Goal: Task Accomplishment & Management: Manage account settings

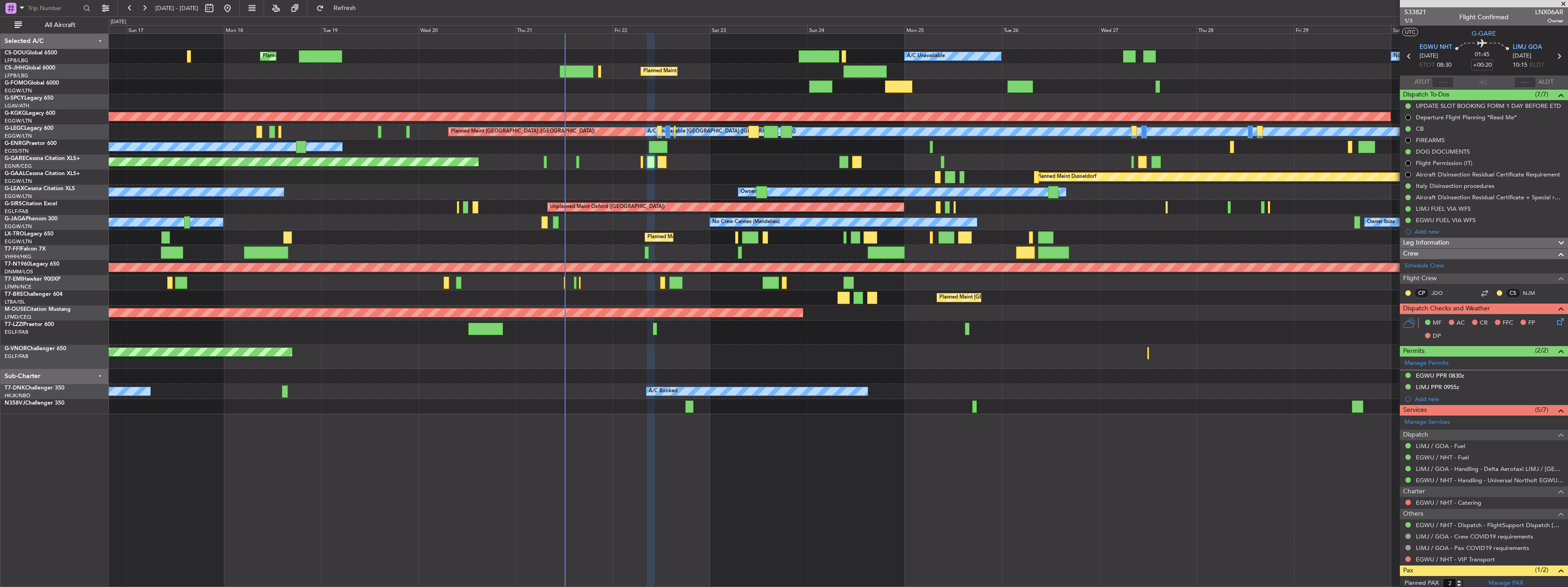
click at [619, 164] on div "Unplanned Maint [PERSON_NAME]" at bounding box center [838, 162] width 1459 height 15
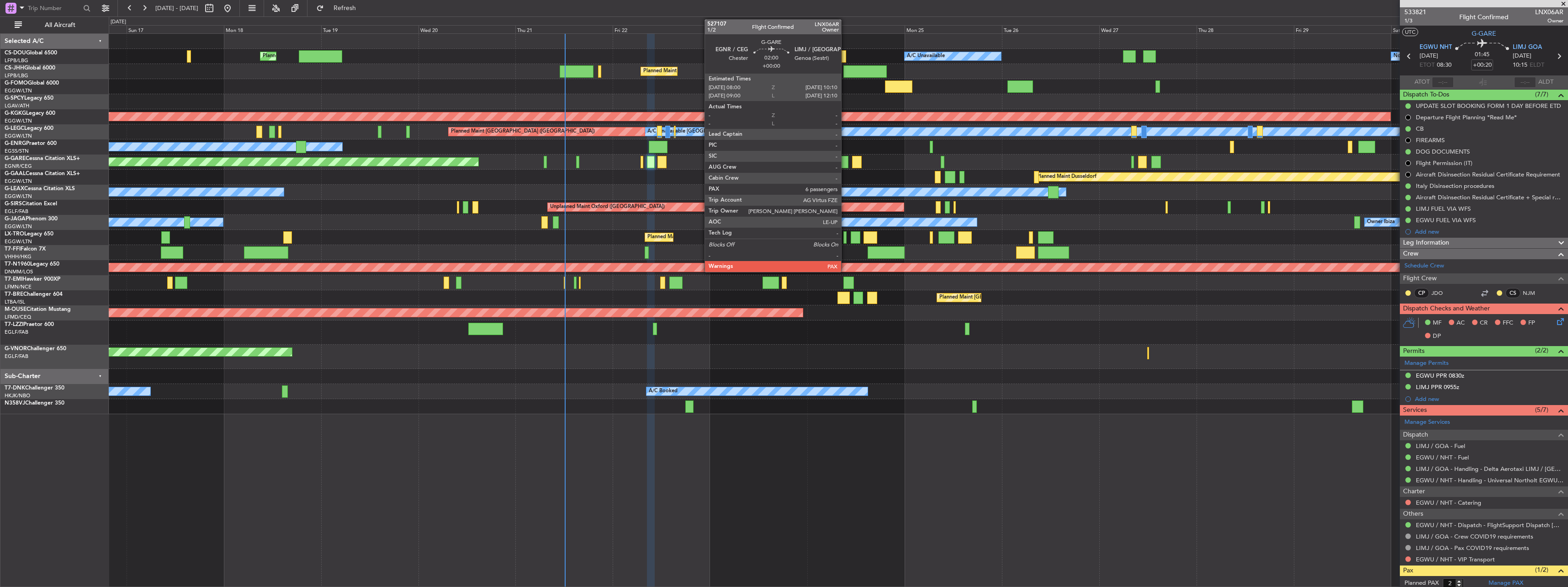
click at [781, 163] on div at bounding box center [844, 162] width 9 height 12
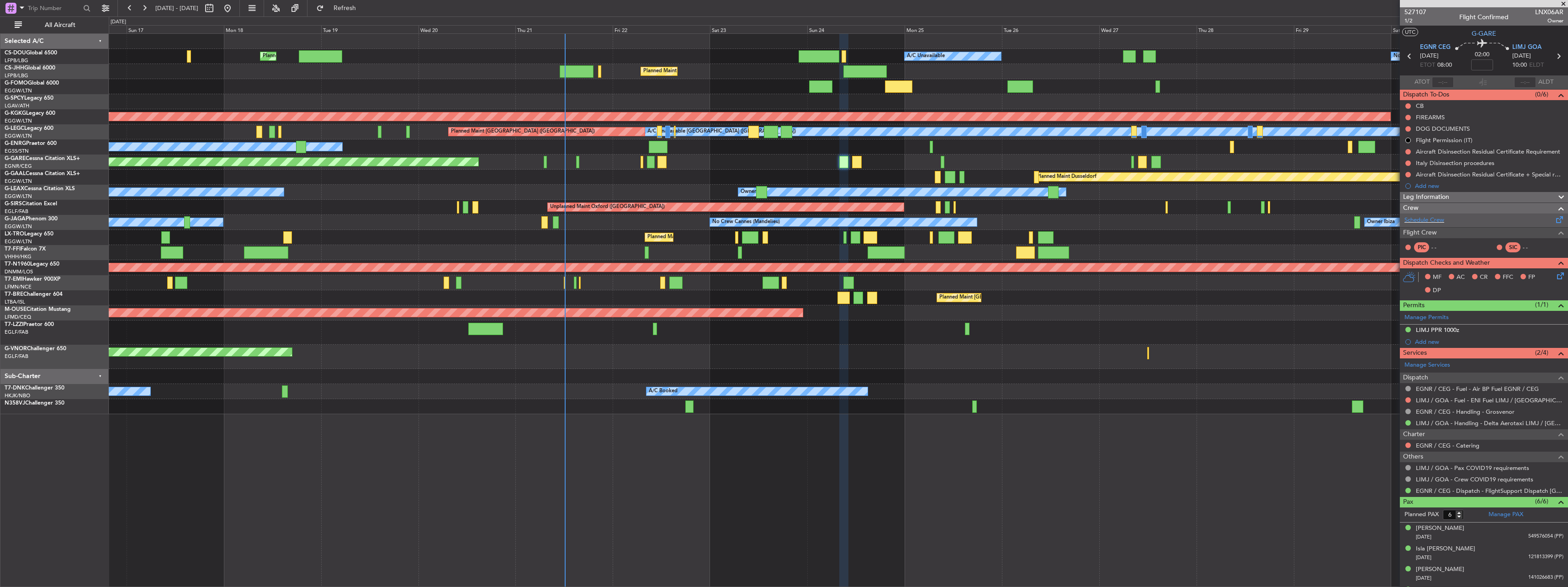
click at [781, 219] on div "Schedule Crew" at bounding box center [1484, 220] width 168 height 14
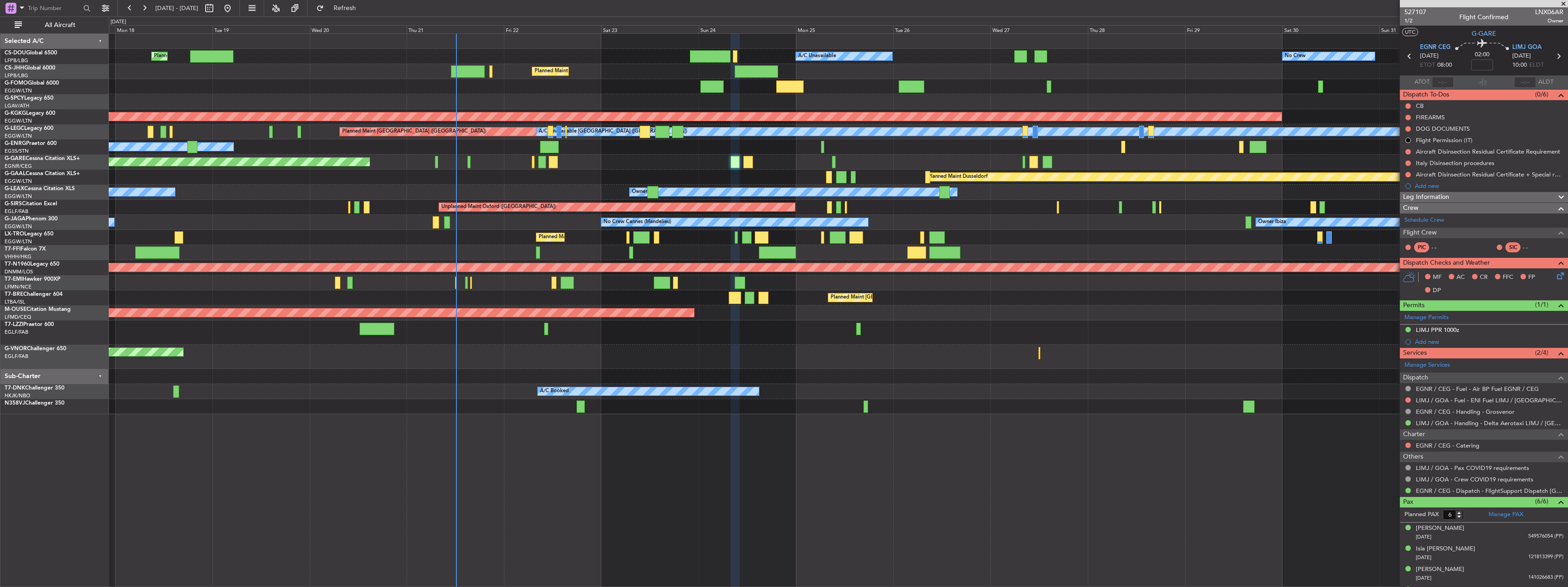
click at [614, 177] on div "Planned Maint Dusseldorf Planned Maint" at bounding box center [838, 177] width 1459 height 15
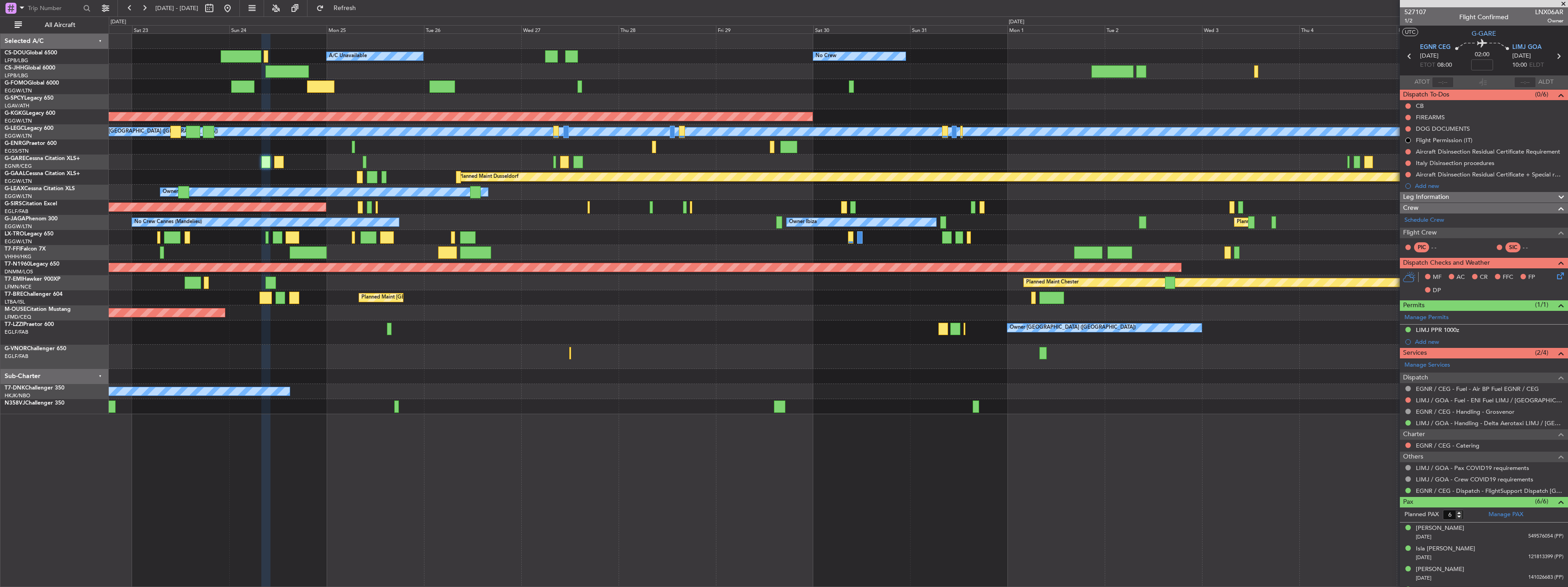
click at [705, 236] on div "Planned Maint [GEOGRAPHIC_DATA] ([GEOGRAPHIC_DATA]) A/C Unavailable No Crew Pla…" at bounding box center [838, 224] width 1459 height 380
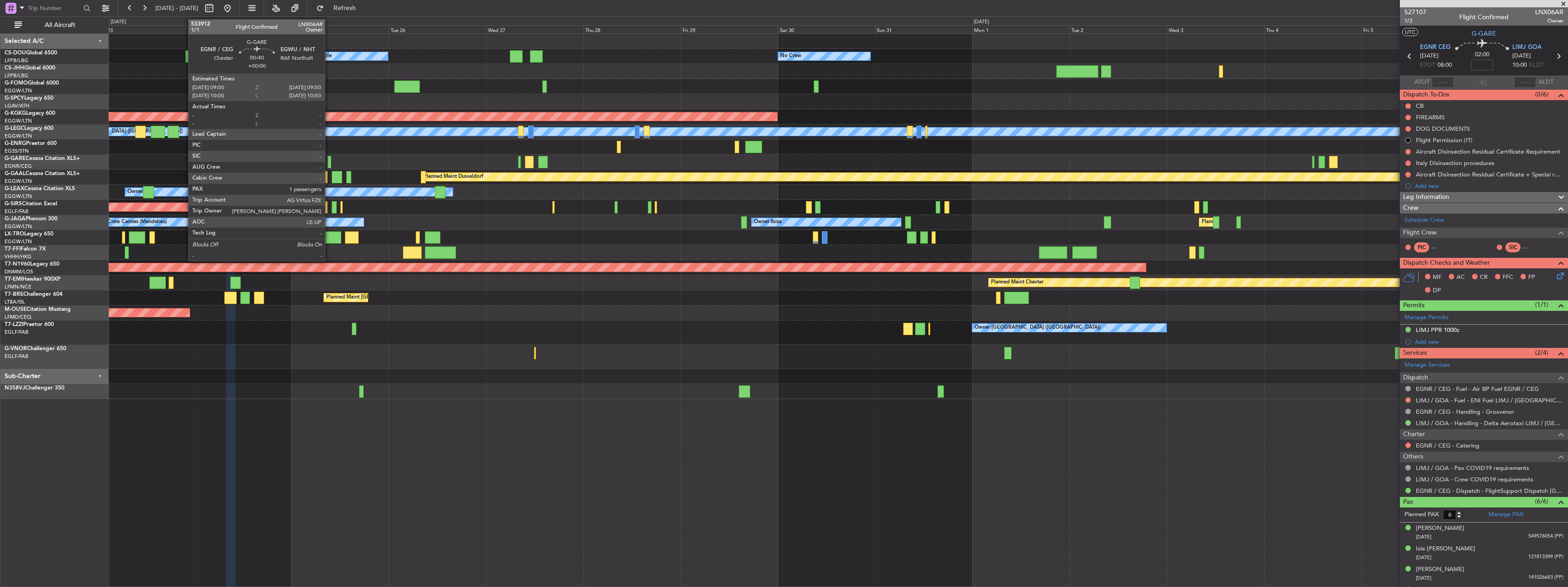
click at [329, 162] on div at bounding box center [329, 162] width 4 height 12
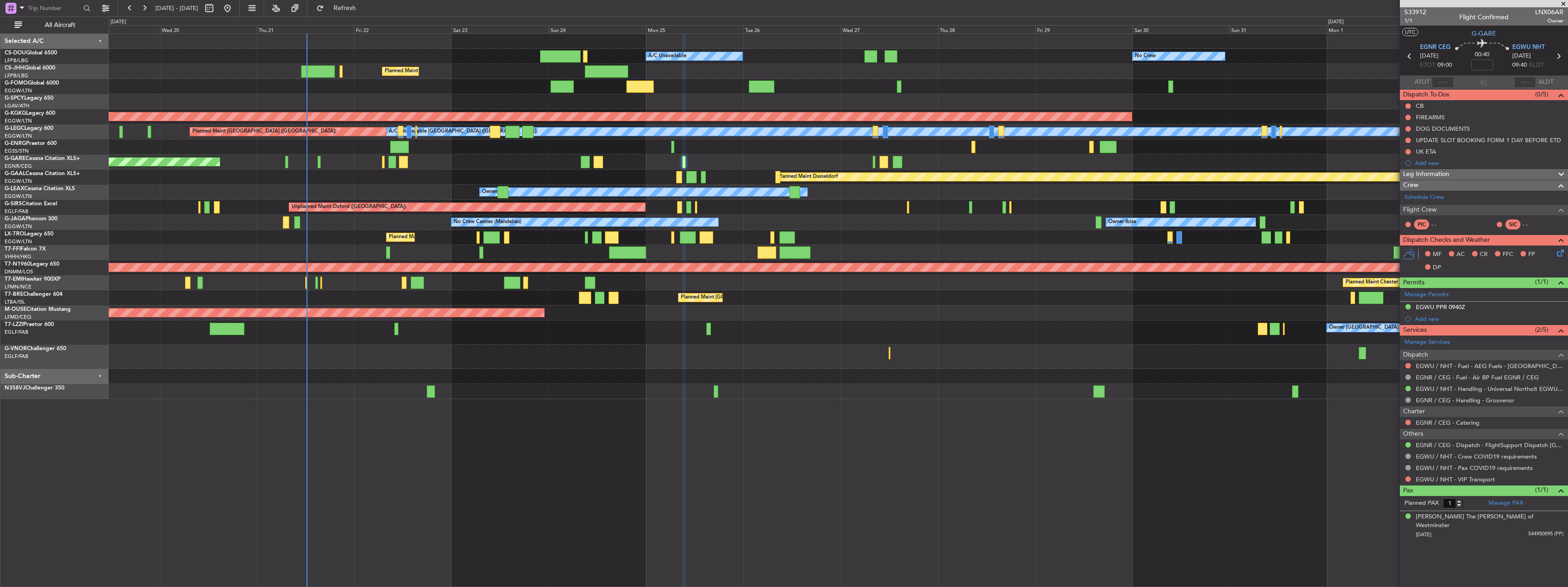
click at [781, 210] on div "Unplanned Maint Oxford ([GEOGRAPHIC_DATA])" at bounding box center [838, 207] width 1459 height 15
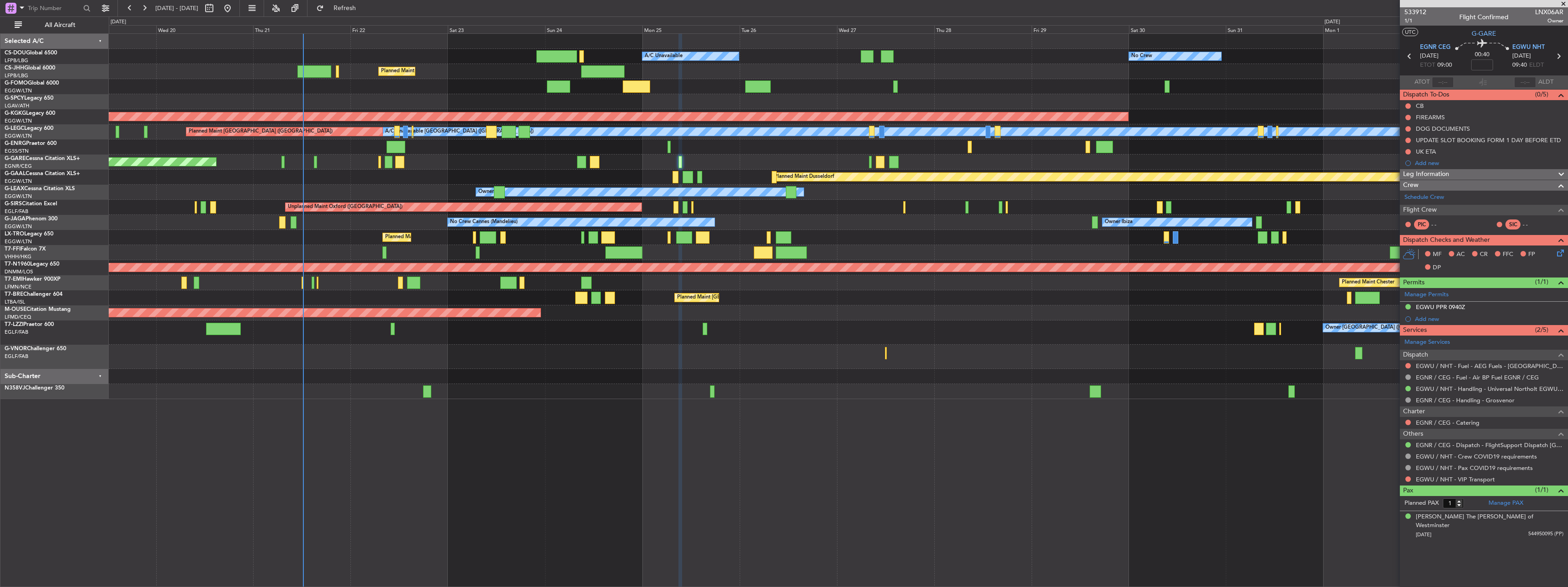
click at [659, 304] on div "Planned Maint [GEOGRAPHIC_DATA] ([GEOGRAPHIC_DATA])" at bounding box center [838, 298] width 1459 height 15
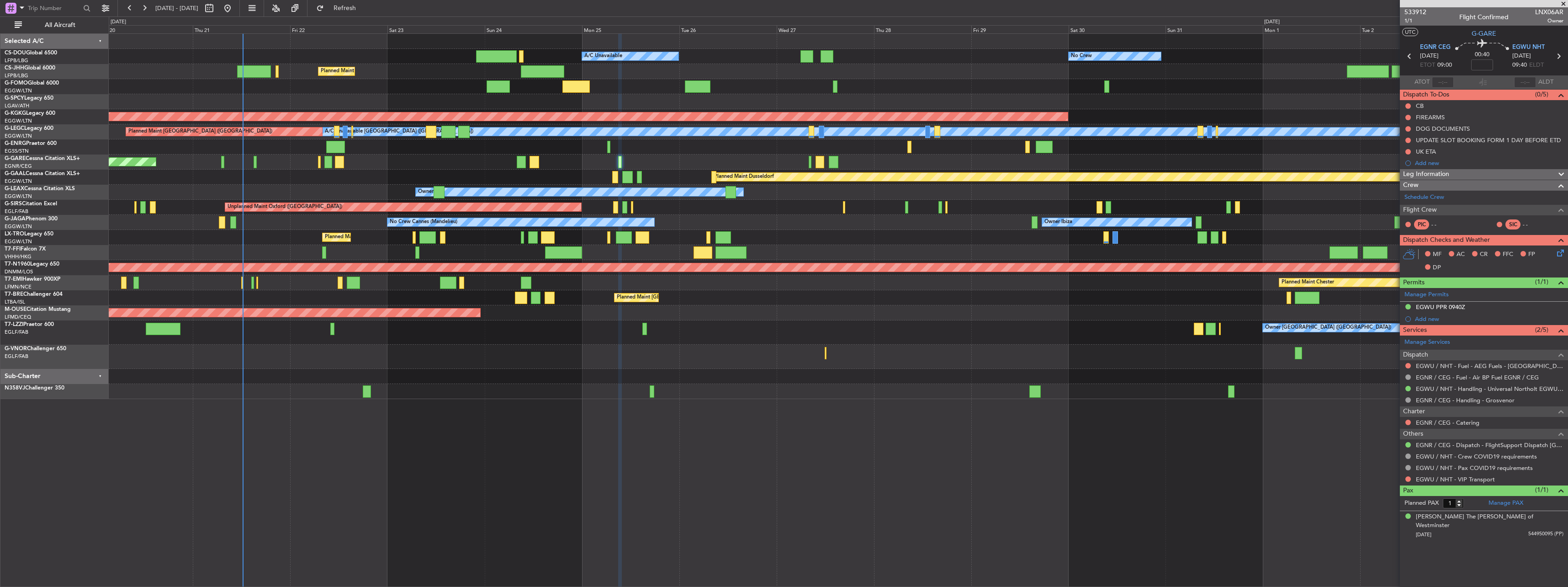
click at [542, 355] on div "Planned Maint London ([GEOGRAPHIC_DATA])" at bounding box center [838, 357] width 1459 height 24
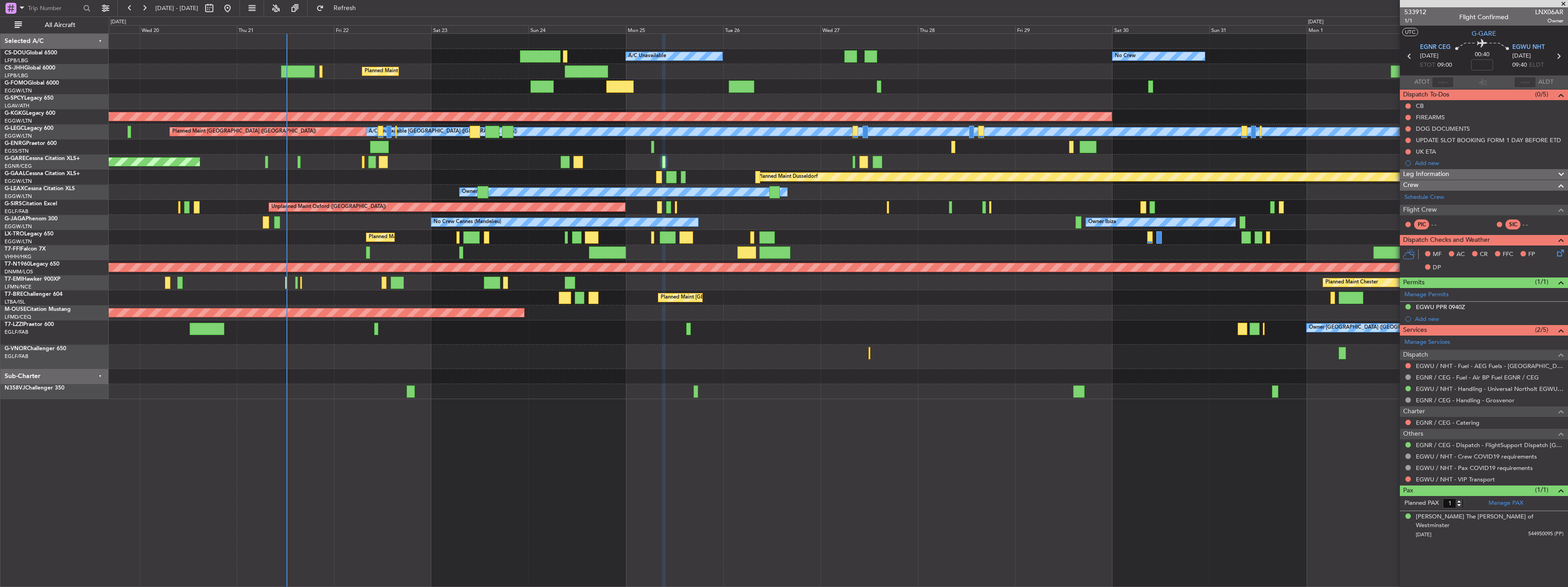
click at [781, 315] on div "Planned Maint Bournemouth" at bounding box center [838, 312] width 1459 height 15
click at [439, 528] on div "No Crew Planned Maint [GEOGRAPHIC_DATA] ([GEOGRAPHIC_DATA]) A/C Unavailable Pla…" at bounding box center [838, 310] width 1459 height 554
click at [389, 525] on div "No Crew Planned Maint [GEOGRAPHIC_DATA] ([GEOGRAPHIC_DATA]) A/C Unavailable Pla…" at bounding box center [838, 310] width 1459 height 554
click at [332, 529] on div "No Crew Planned Maint [GEOGRAPHIC_DATA] ([GEOGRAPHIC_DATA]) A/C Unavailable Pla…" at bounding box center [838, 310] width 1459 height 554
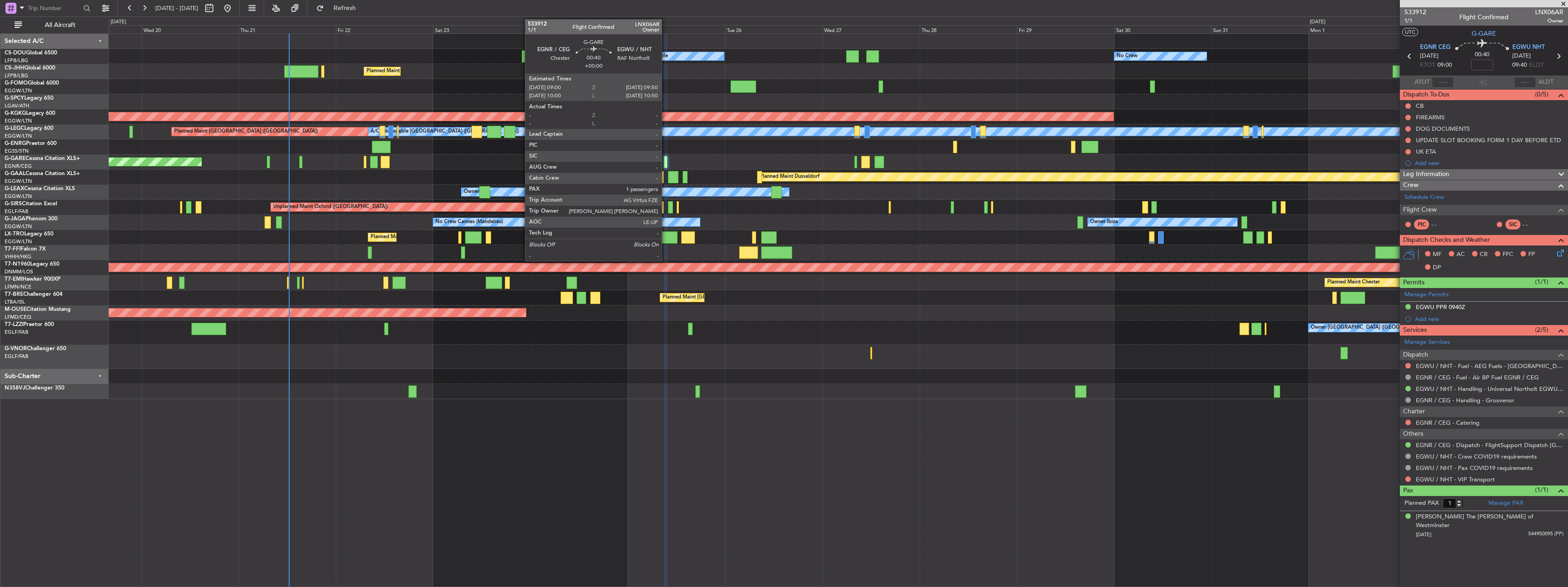
click at [666, 159] on div at bounding box center [666, 162] width 4 height 12
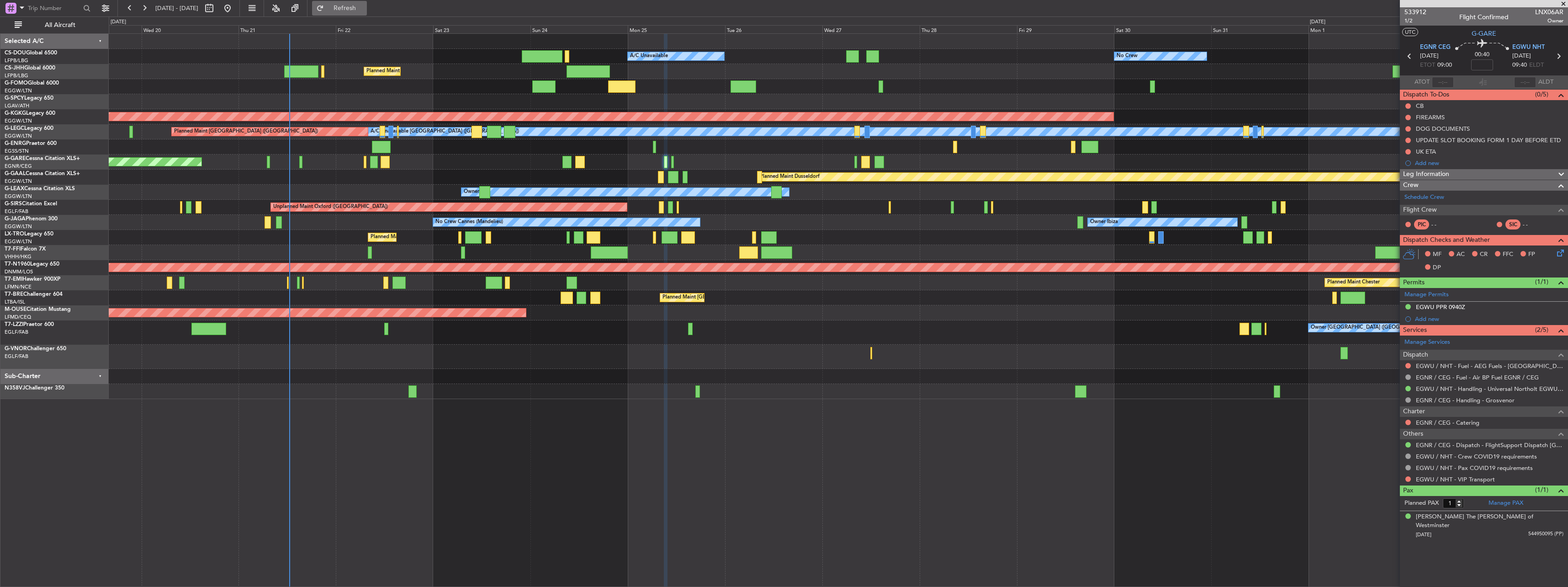
click at [364, 10] on span "Refresh" at bounding box center [345, 8] width 38 height 7
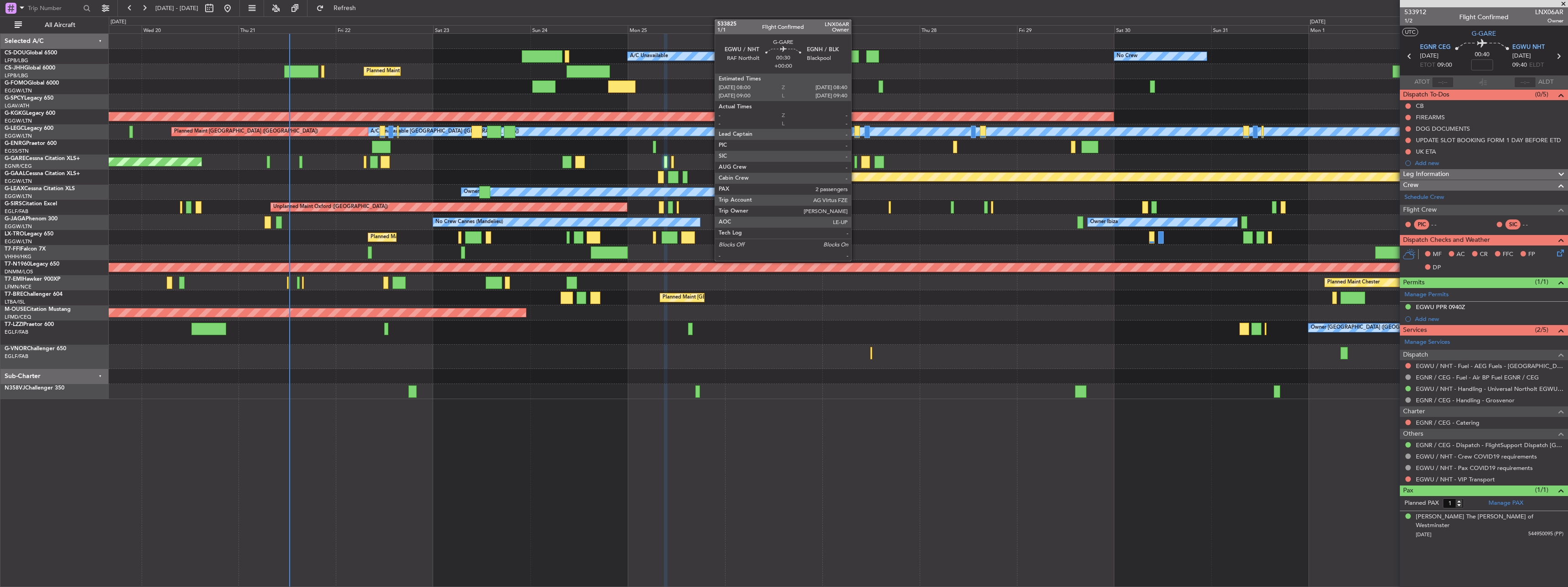
click at [781, 158] on div at bounding box center [856, 162] width 3 height 12
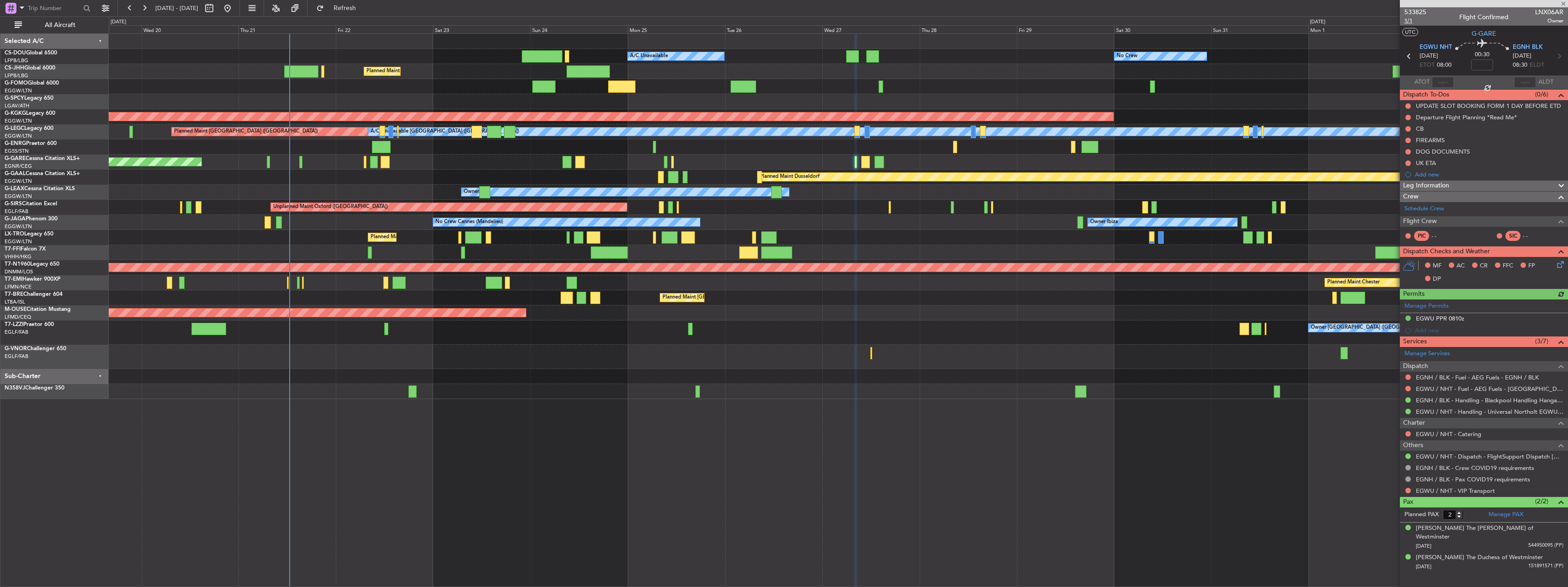
click at [781, 21] on span "1/1" at bounding box center [1415, 21] width 22 height 8
click at [365, 3] on button "Refresh" at bounding box center [340, 9] width 55 height 15
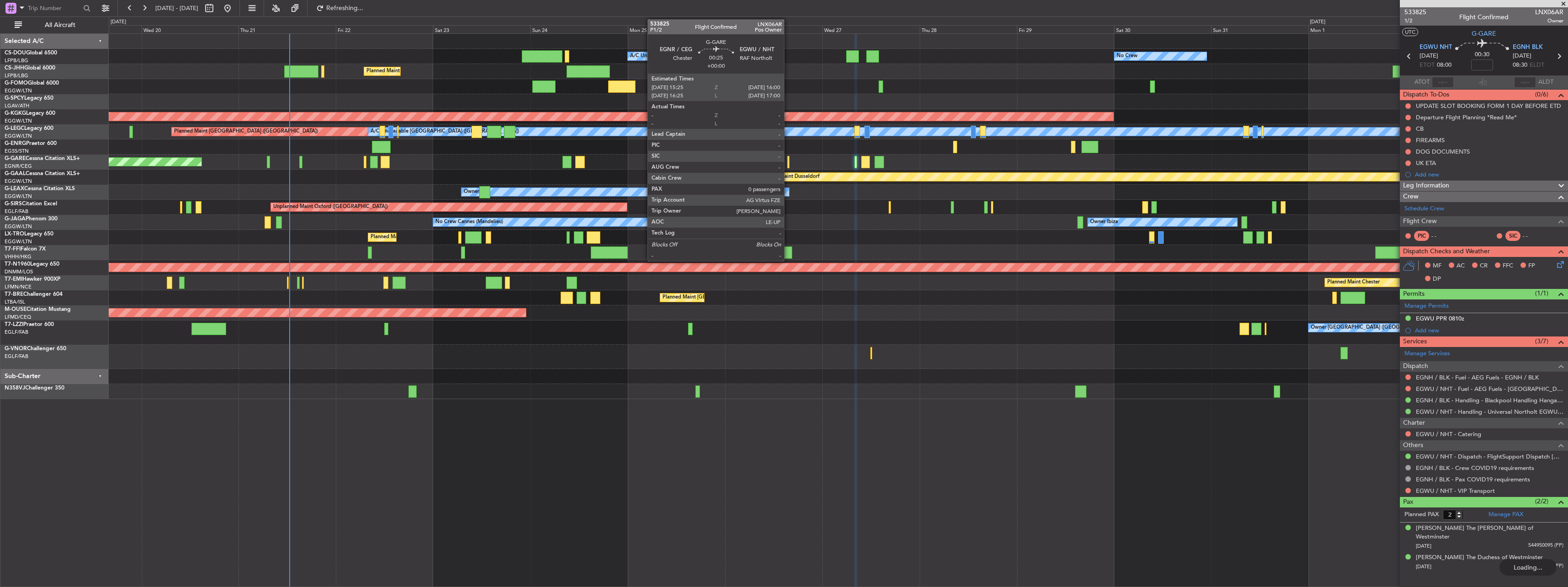
click at [781, 161] on div at bounding box center [788, 162] width 3 height 12
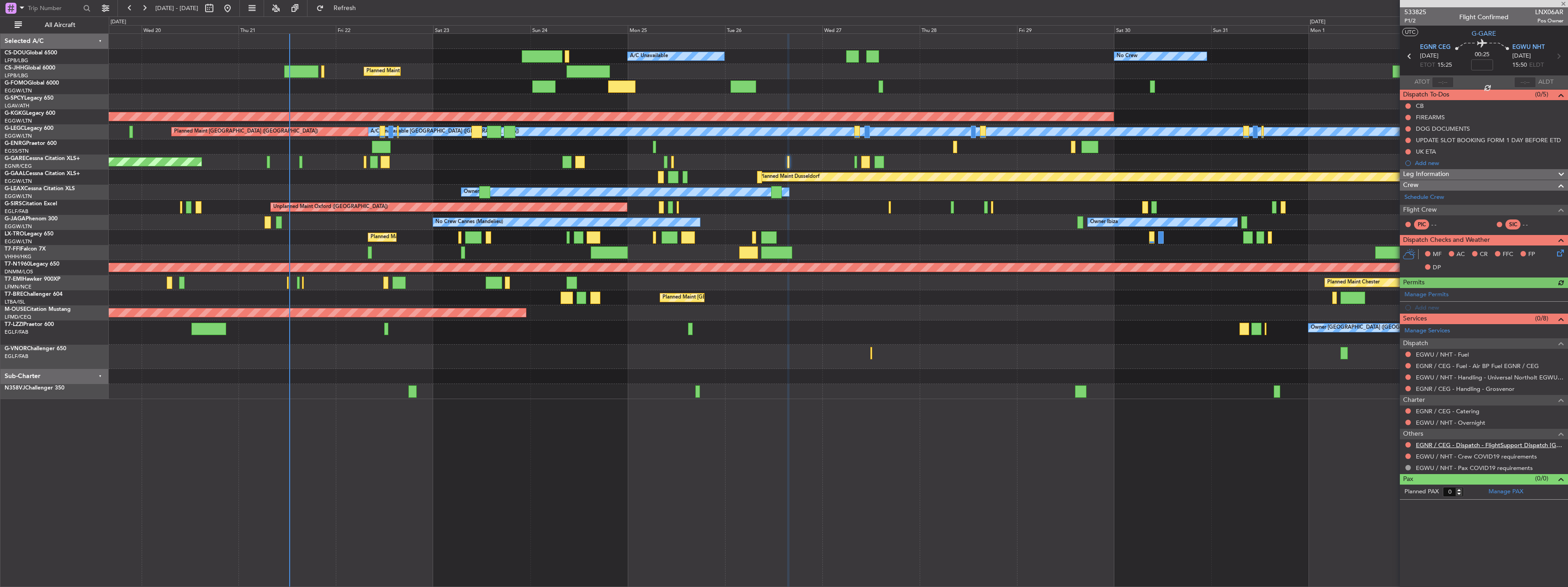
click at [781, 444] on link "EGNR / CEG - Dispatch - FlightSupport Dispatch [GEOGRAPHIC_DATA]" at bounding box center [1489, 445] width 147 height 8
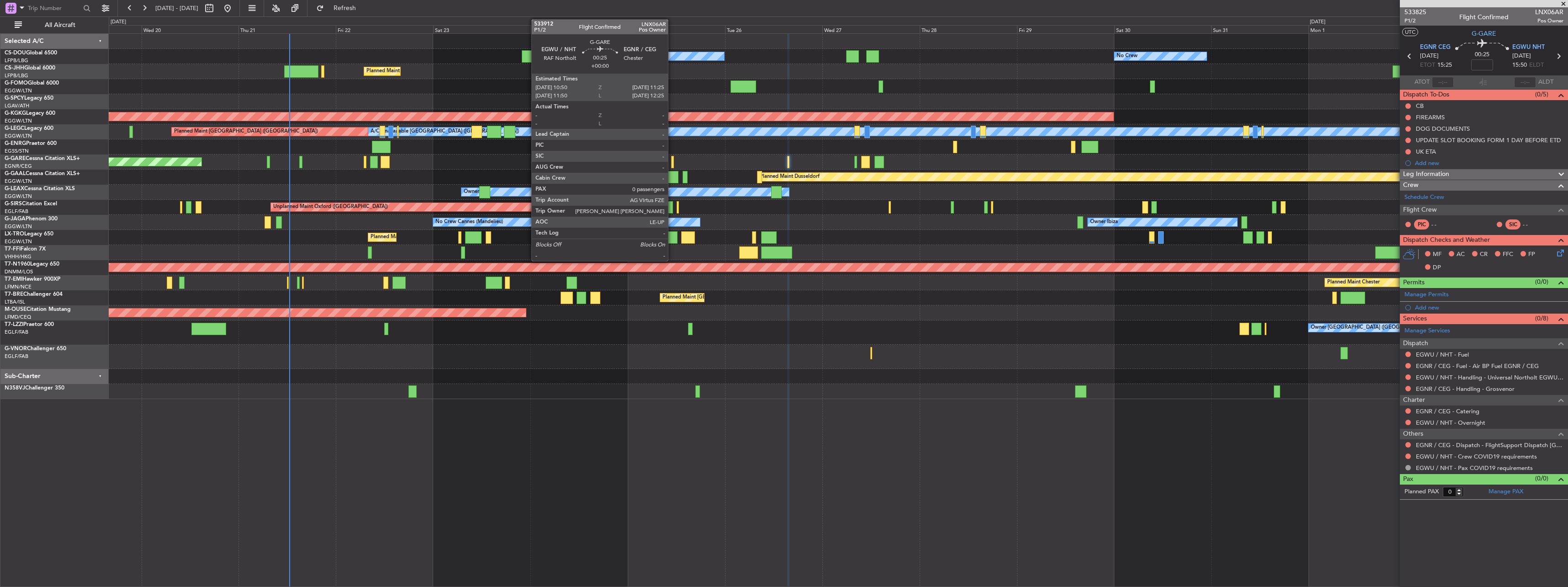
click at [672, 160] on div at bounding box center [673, 162] width 3 height 12
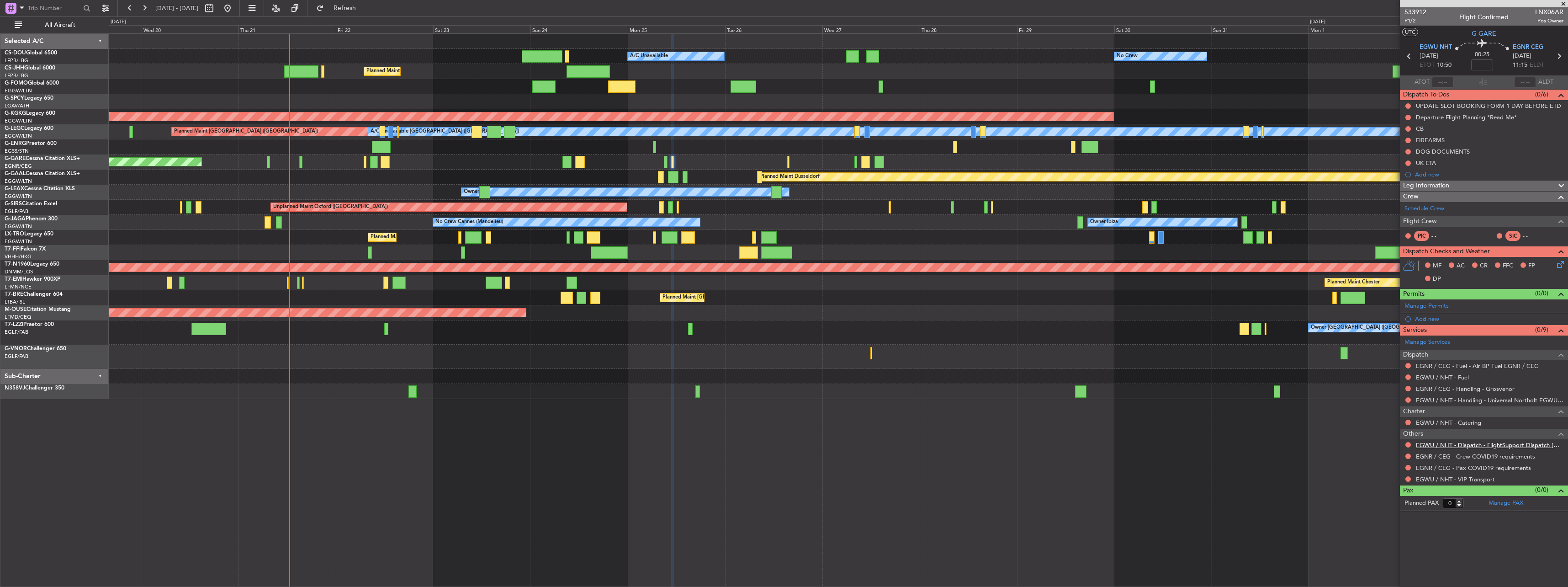
click at [781, 444] on link "EGWU / NHT - Dispatch - FlightSupport Dispatch [GEOGRAPHIC_DATA]" at bounding box center [1489, 445] width 147 height 8
click at [781, 208] on div "Schedule Crew" at bounding box center [1484, 209] width 168 height 14
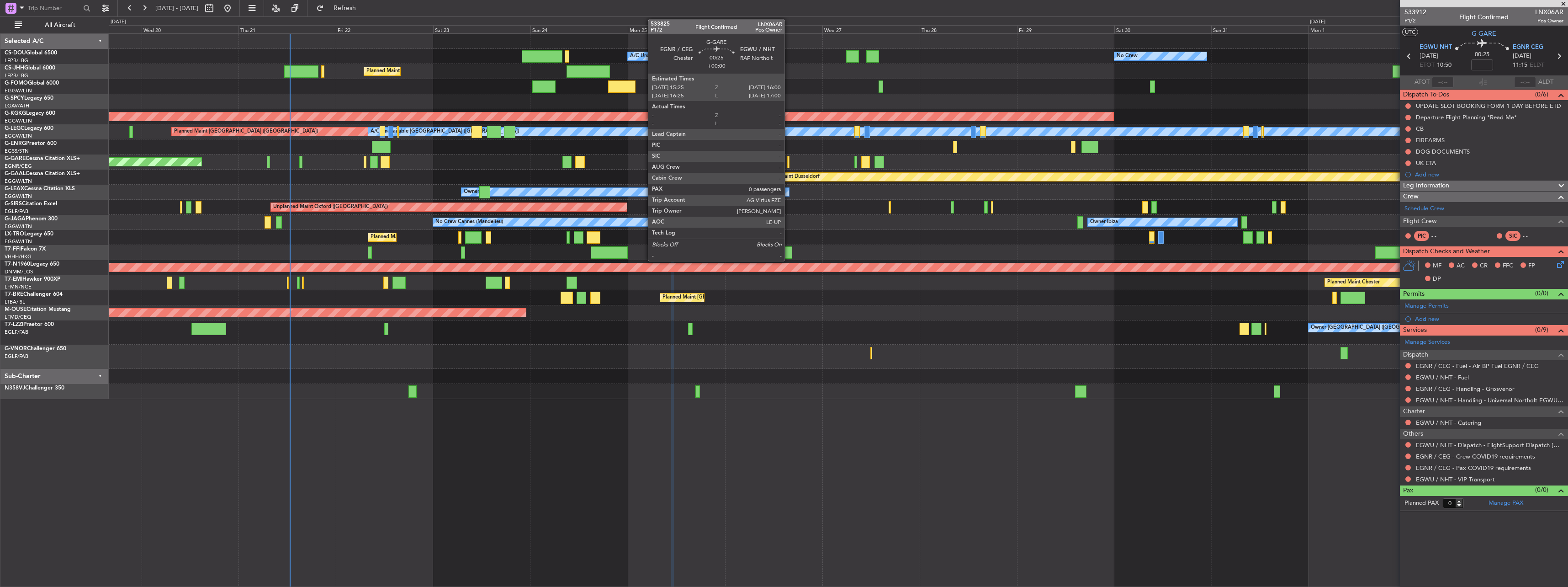
click at [781, 158] on div at bounding box center [788, 162] width 3 height 12
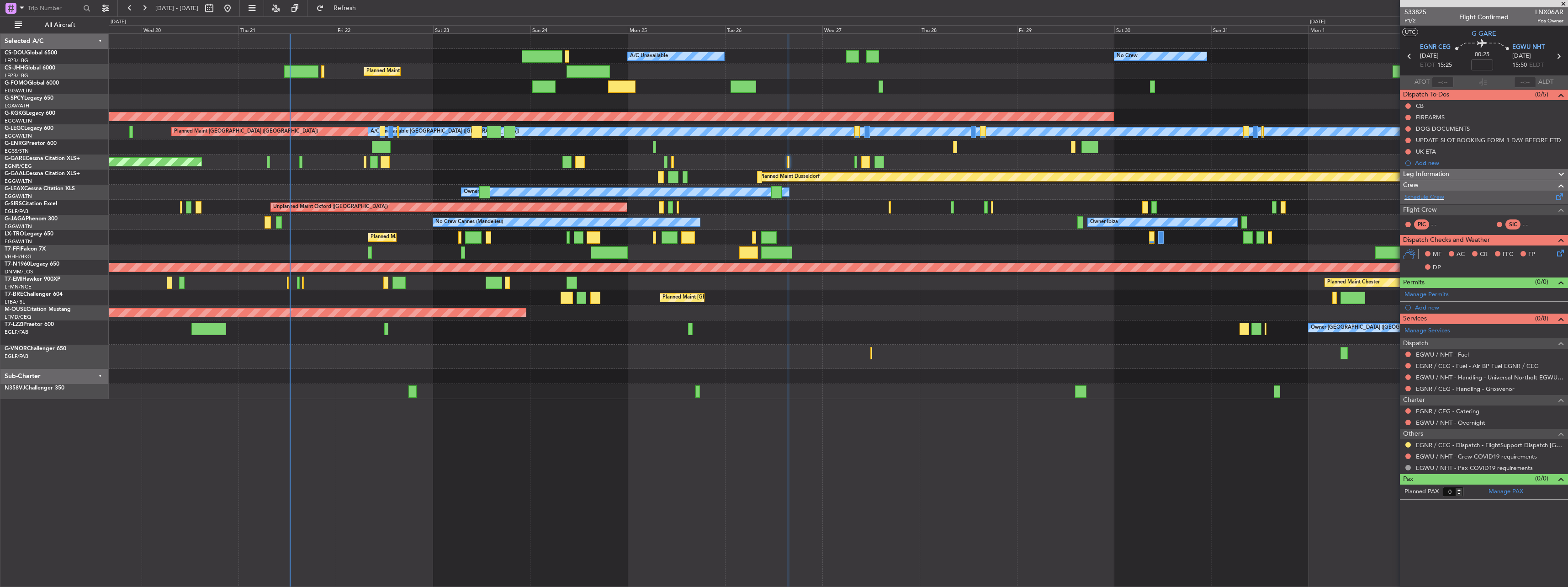
click at [781, 200] on div "Schedule Crew" at bounding box center [1484, 197] width 168 height 14
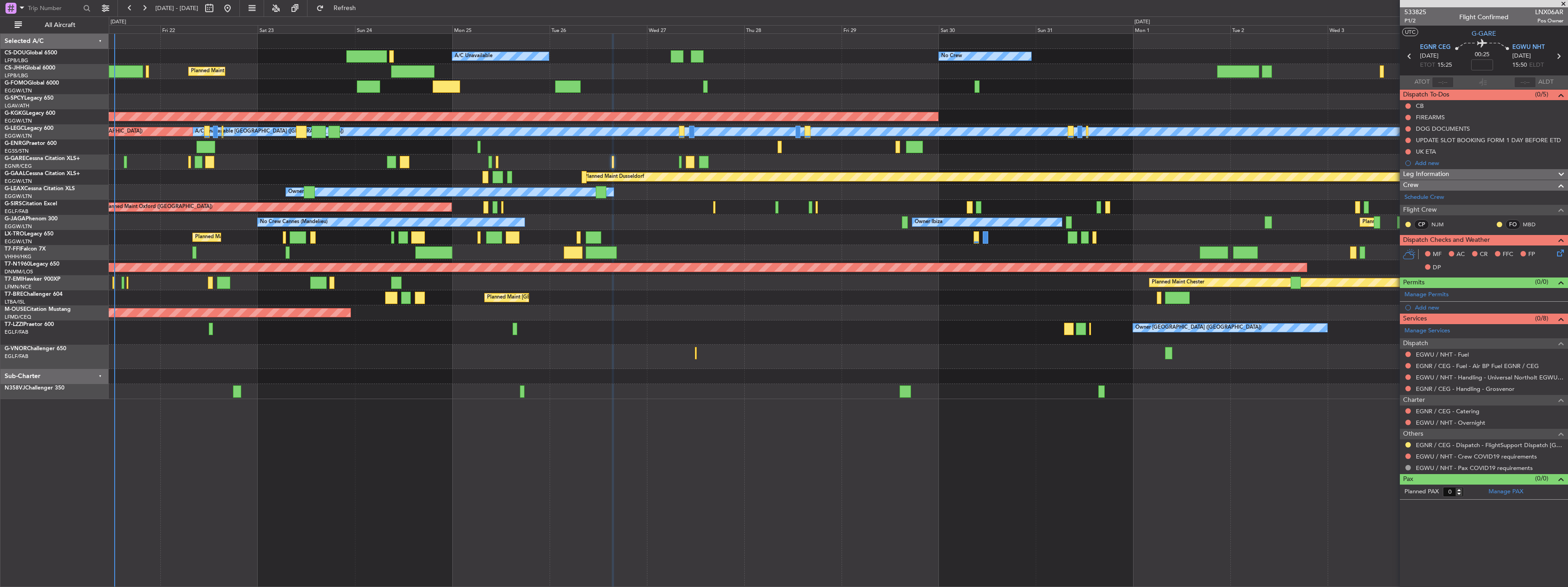
click at [704, 151] on div "Owner" at bounding box center [838, 147] width 1459 height 15
click at [367, 14] on button "Refresh" at bounding box center [340, 9] width 55 height 15
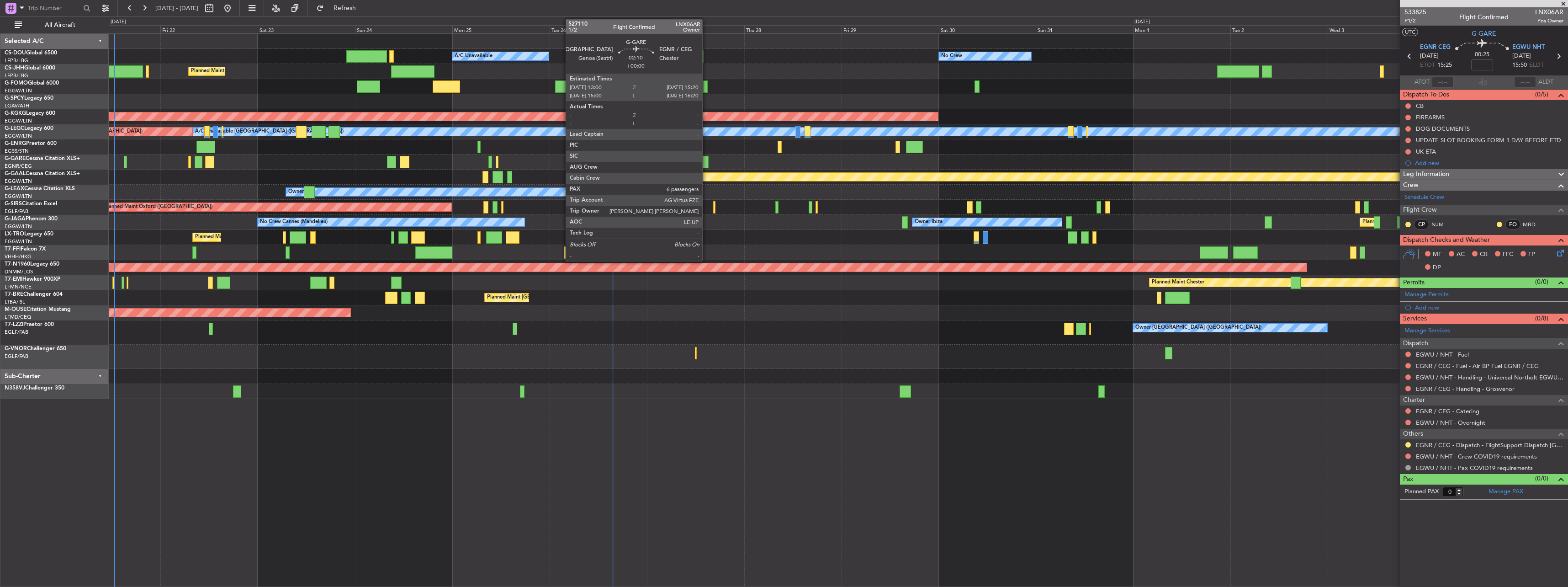
click at [706, 160] on div at bounding box center [704, 162] width 10 height 12
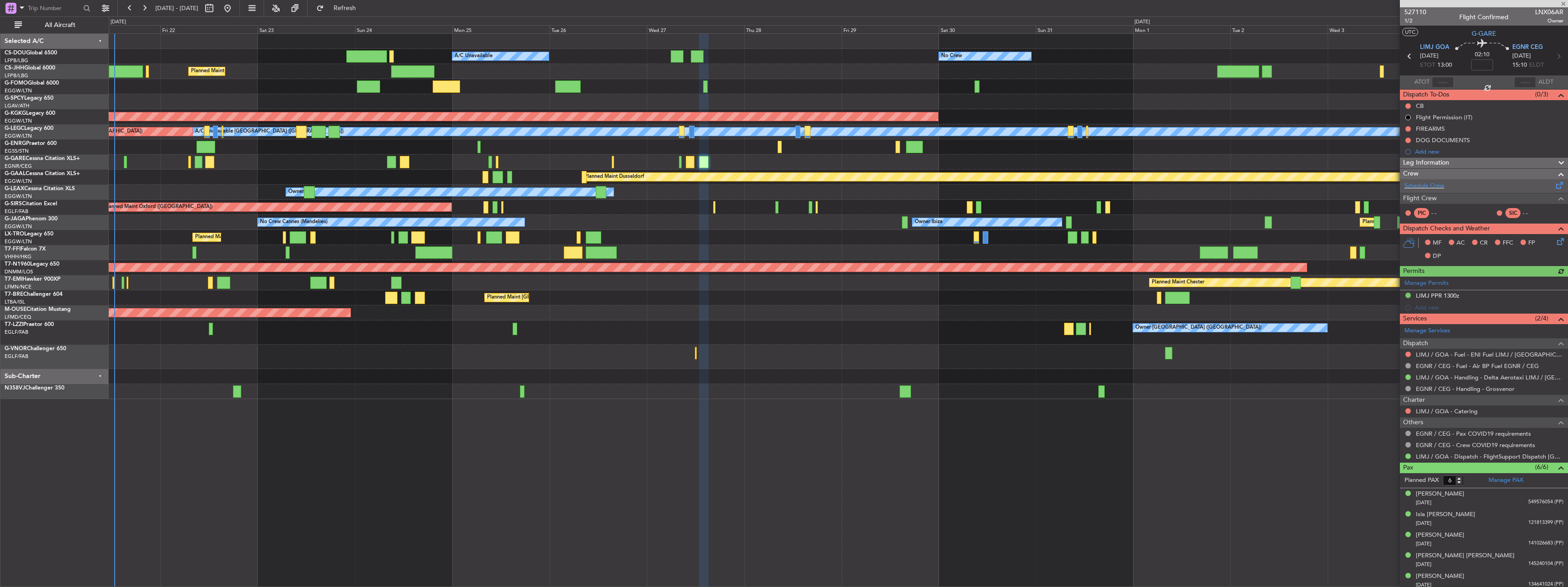
click at [781, 185] on div "Schedule Crew" at bounding box center [1484, 186] width 168 height 14
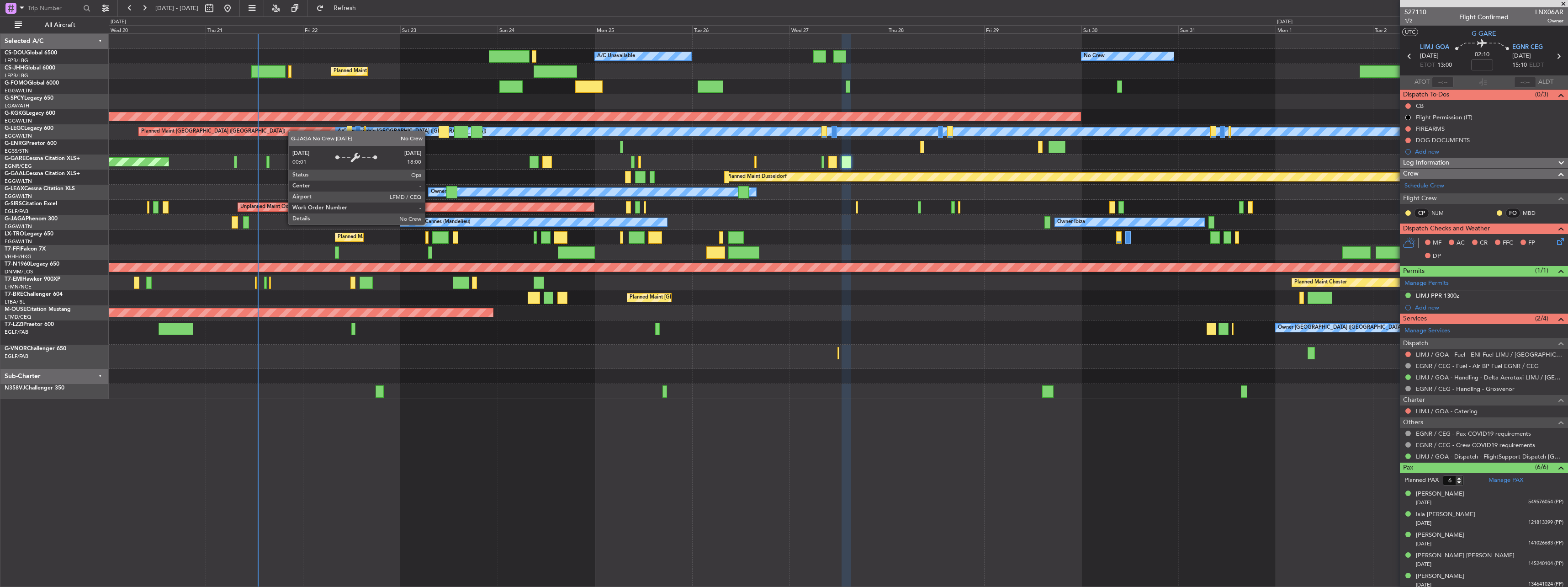
click at [602, 228] on div "Planned Maint [GEOGRAPHIC_DATA] ([GEOGRAPHIC_DATA]) Owner Ibiza No Crew Cannes …" at bounding box center [838, 222] width 1459 height 15
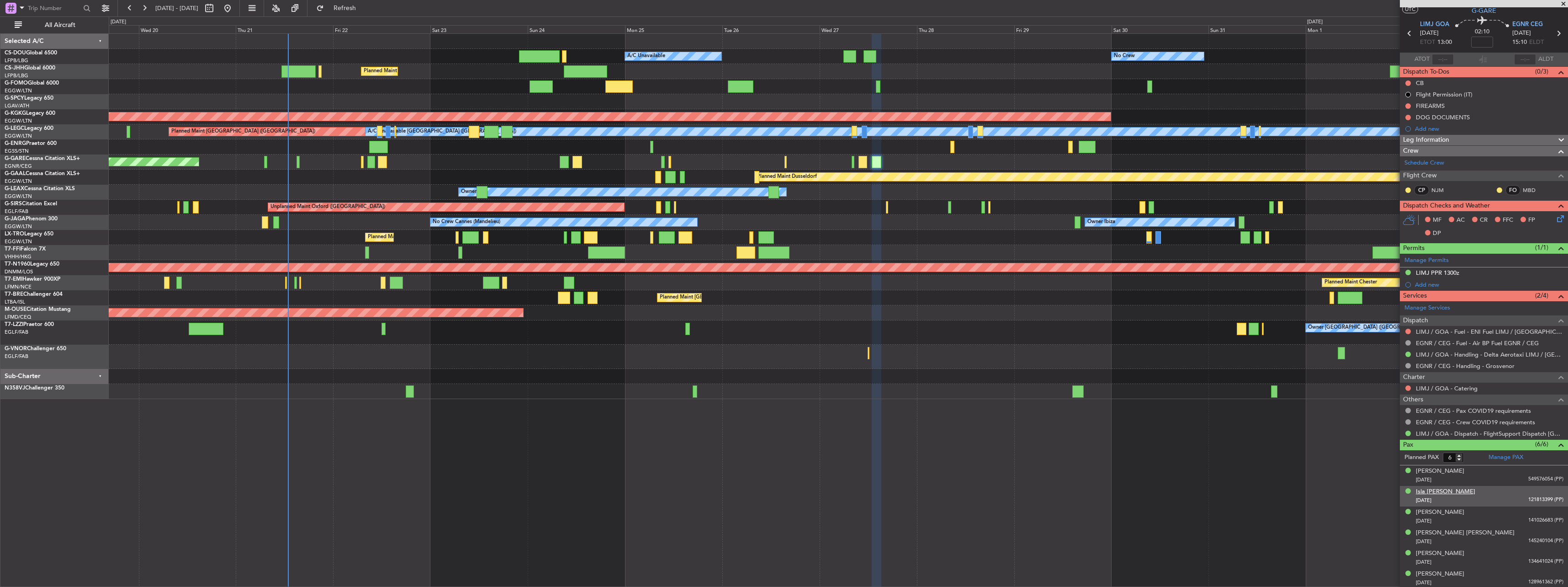
scroll to position [24, 0]
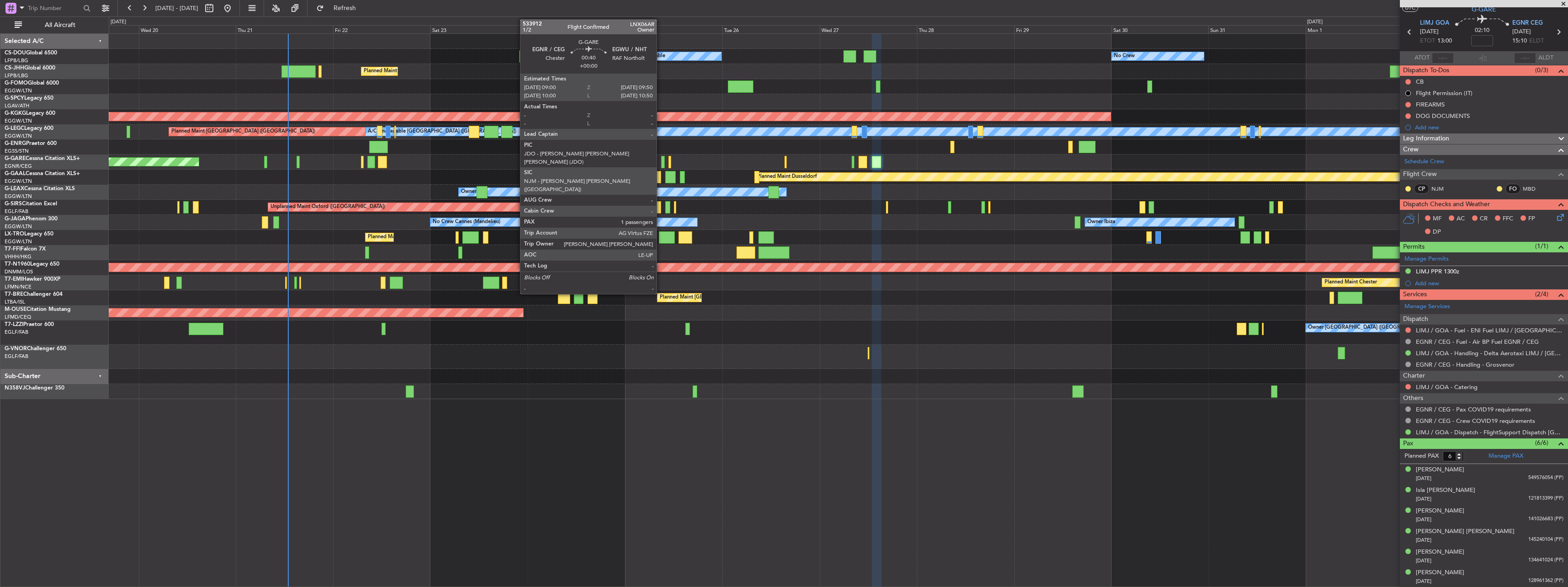
click at [661, 159] on div at bounding box center [663, 162] width 4 height 12
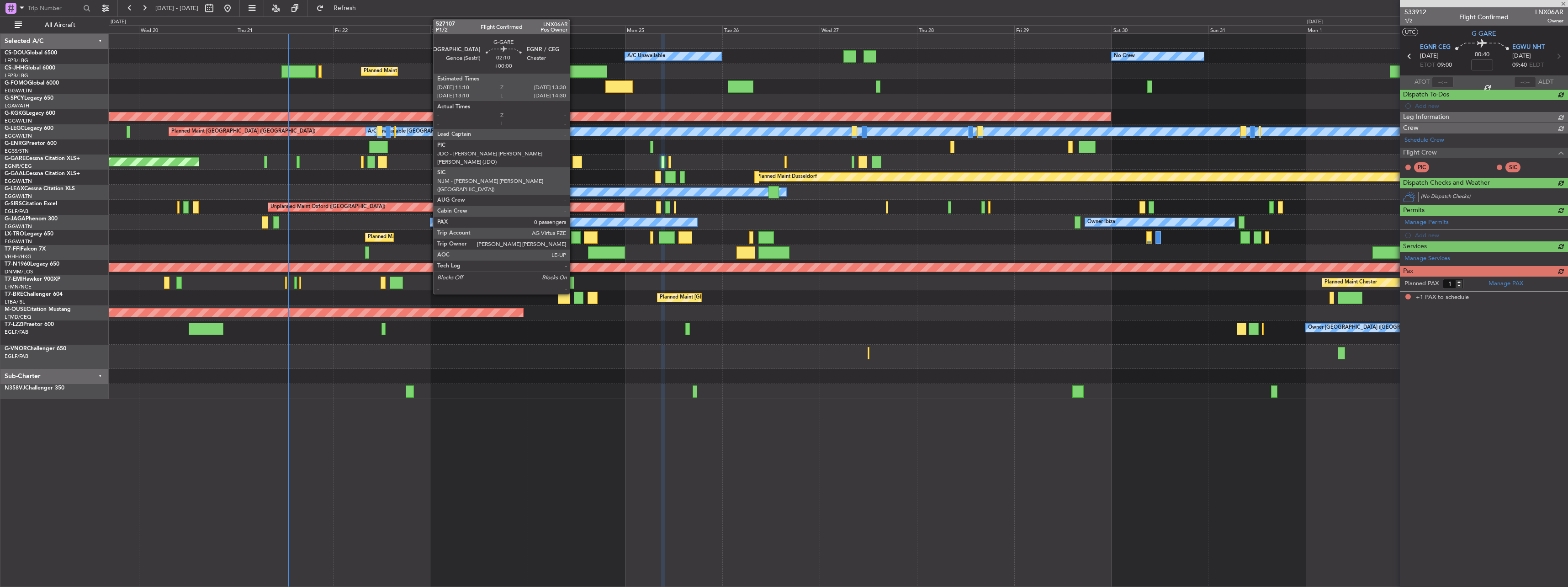
scroll to position [0, 0]
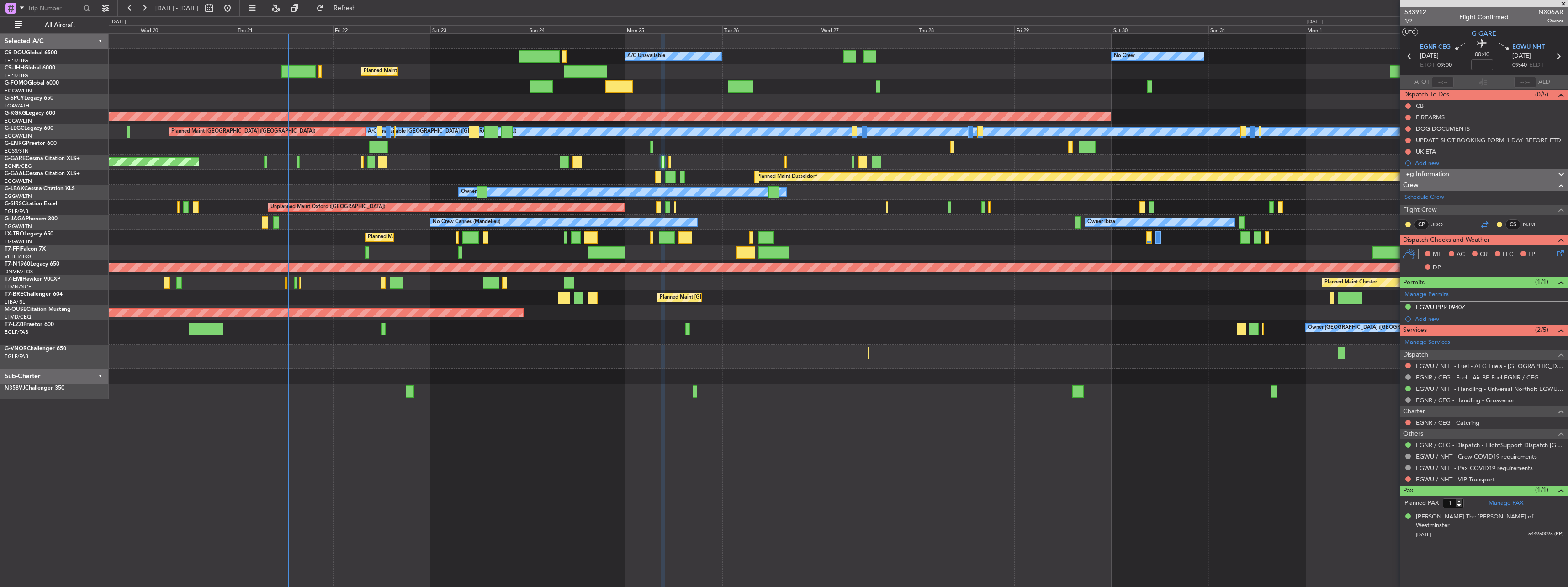
click at [781, 224] on div at bounding box center [1485, 225] width 11 height 11
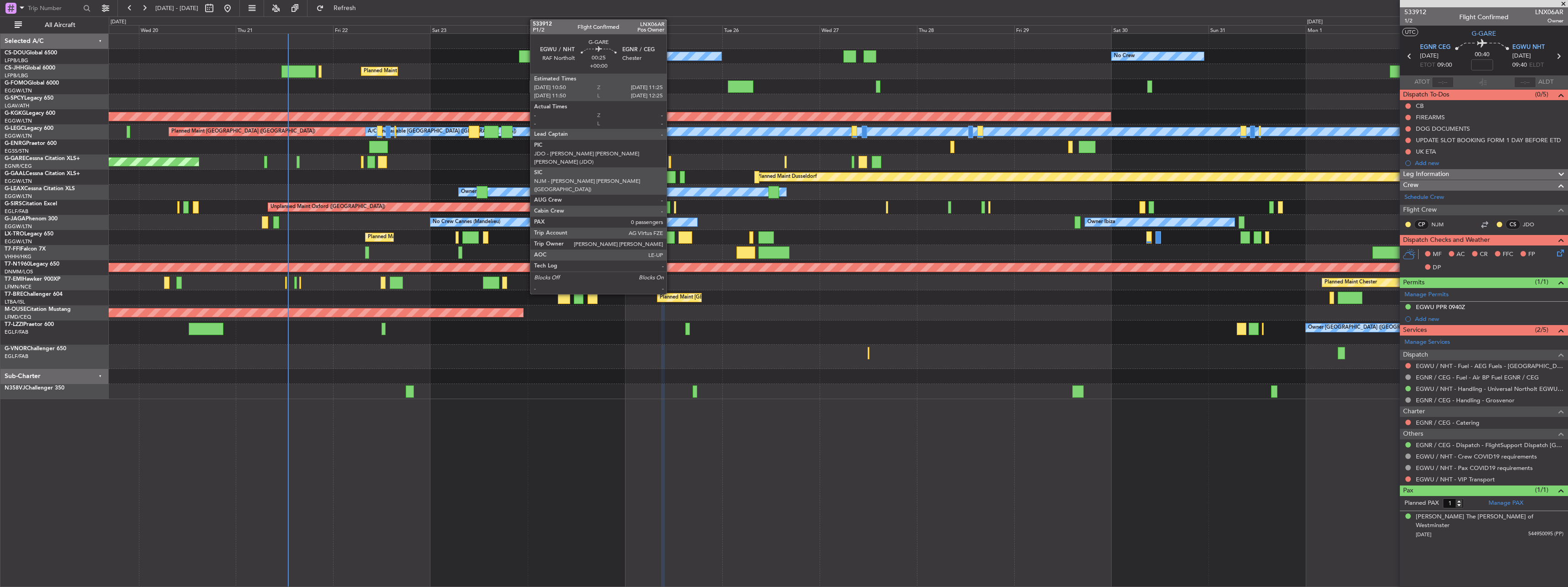
click at [671, 162] on div at bounding box center [670, 162] width 3 height 12
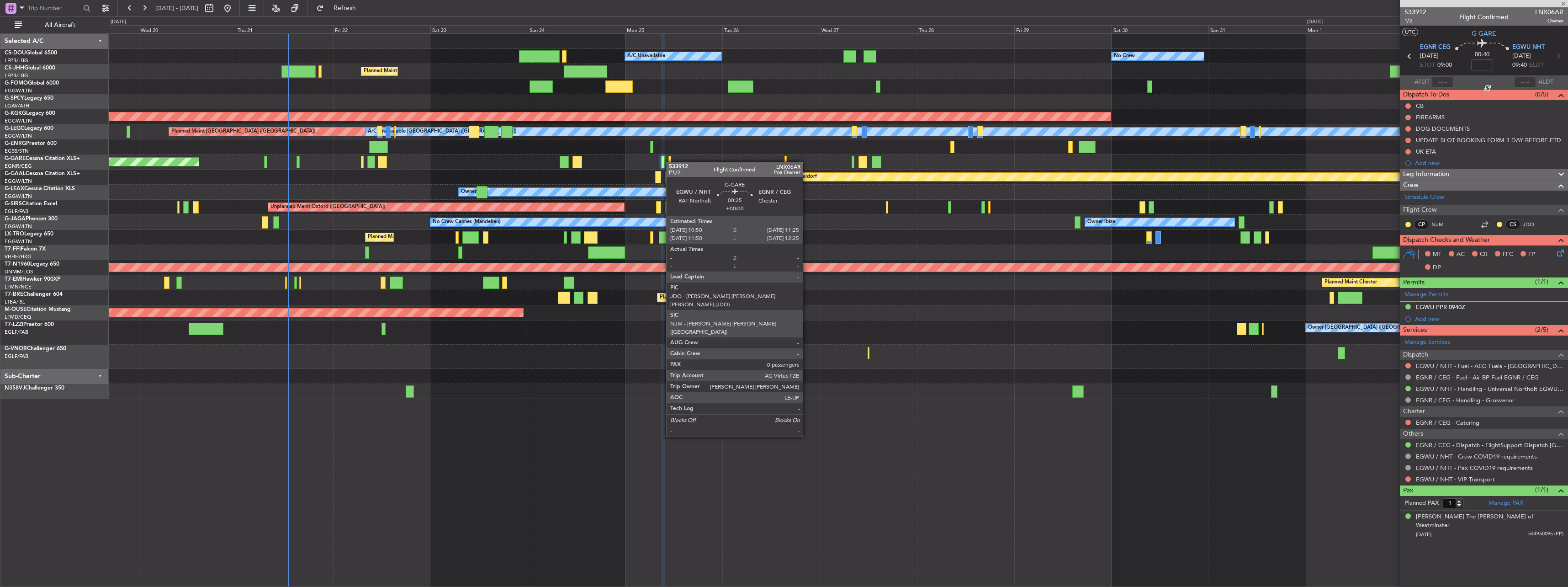
type input "0"
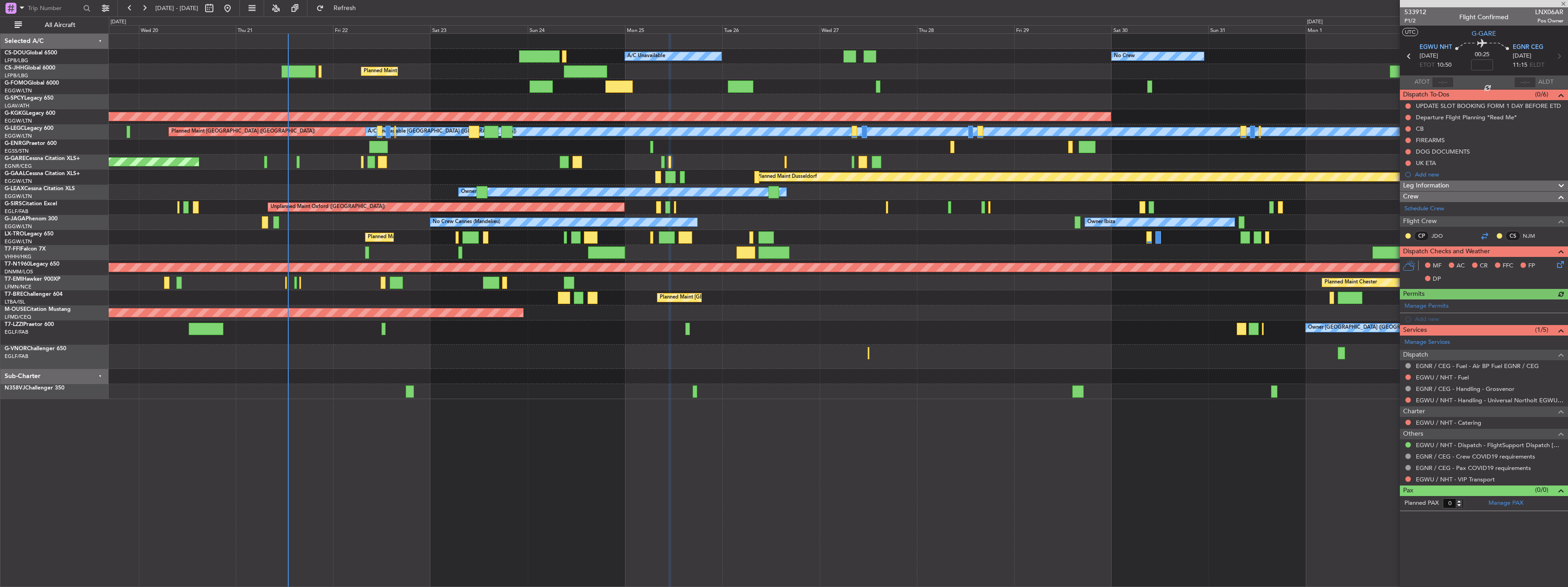
click at [781, 239] on div at bounding box center [1485, 236] width 11 height 11
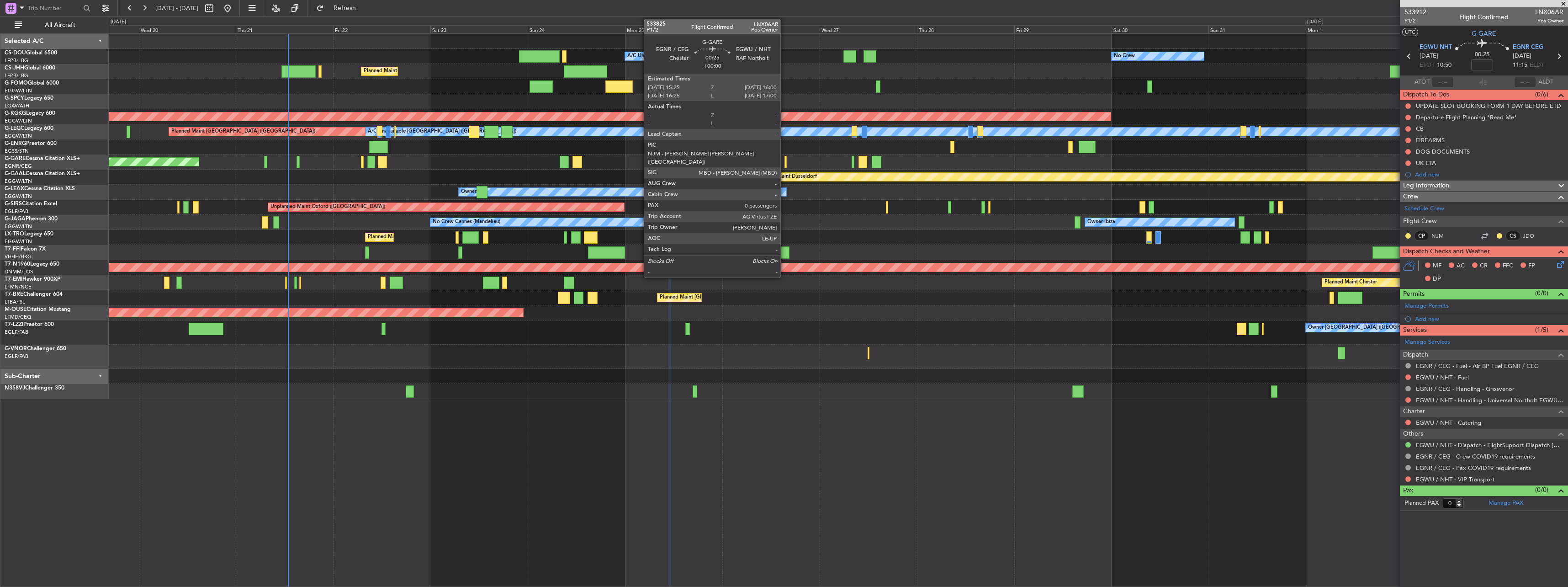
click at [781, 162] on div at bounding box center [786, 162] width 3 height 12
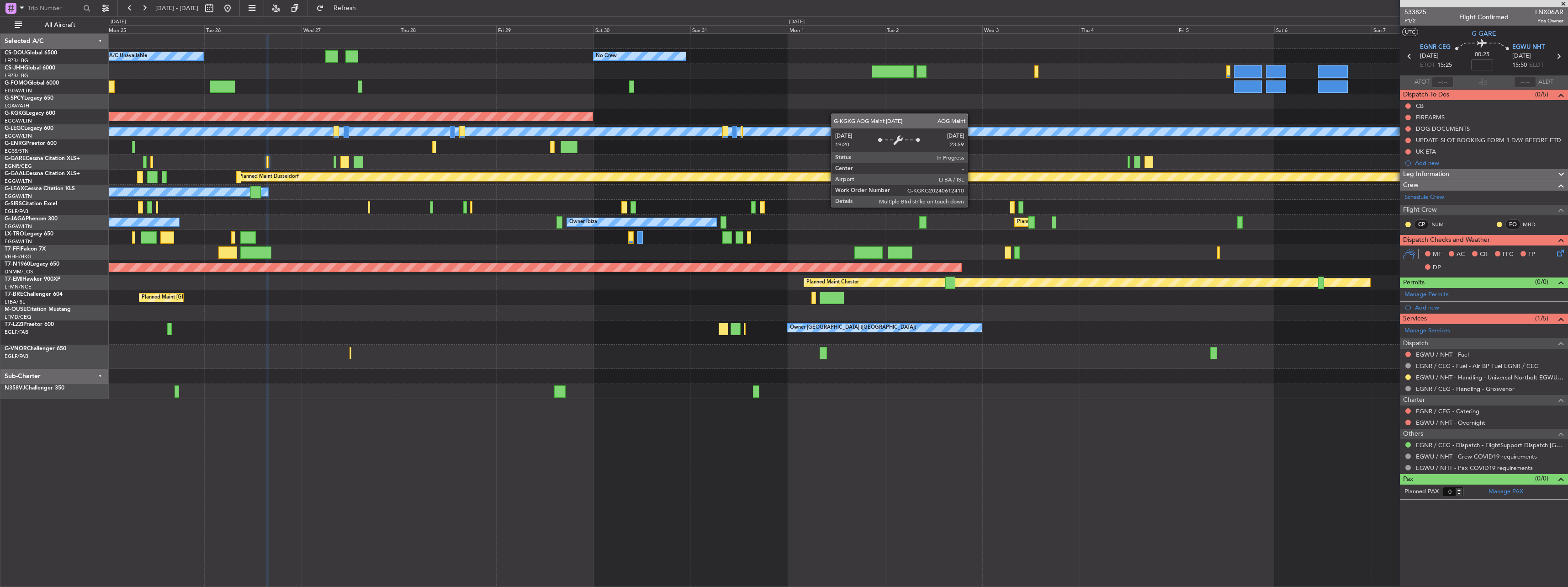
click at [469, 122] on div "No Crew Planned Maint [GEOGRAPHIC_DATA] ([GEOGRAPHIC_DATA]) A/C Unavailable Pla…" at bounding box center [838, 217] width 1459 height 365
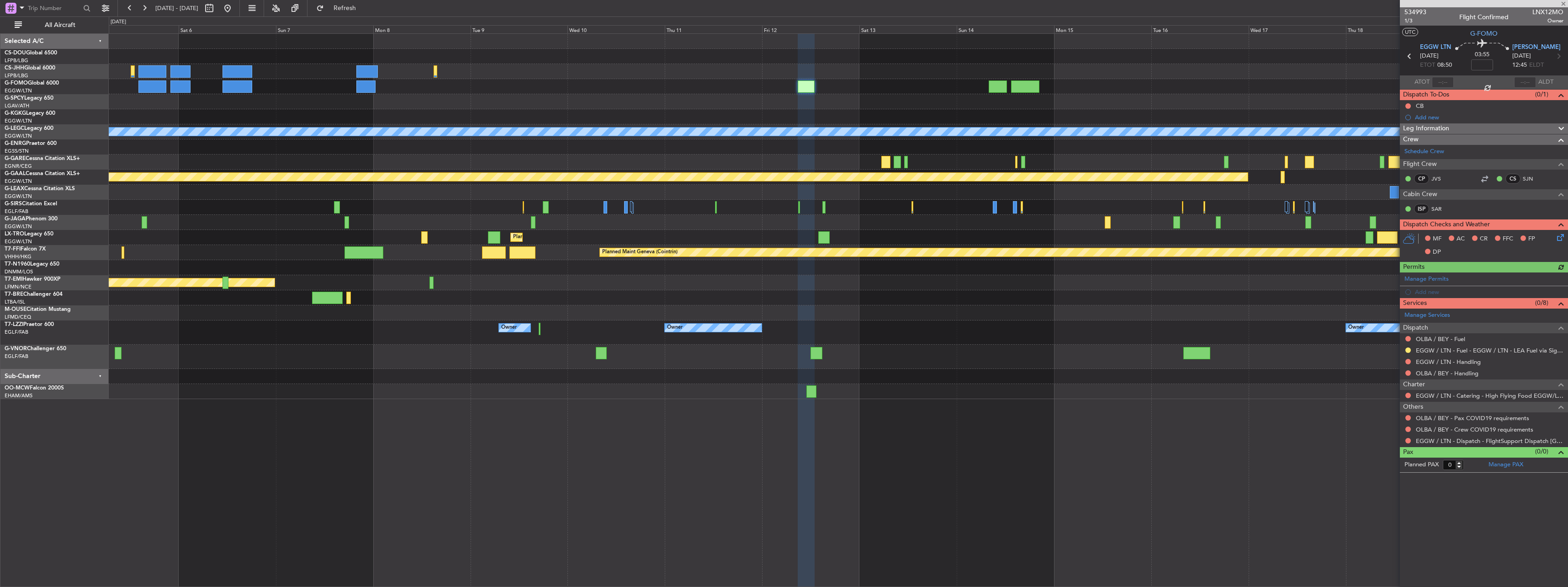
click at [781, 4] on div at bounding box center [1484, 4] width 168 height 7
click at [781, 1] on div at bounding box center [1484, 4] width 168 height 7
drag, startPoint x: 1561, startPoint y: 2, endPoint x: 1542, endPoint y: 8, distance: 19.9
click at [781, 3] on span at bounding box center [1563, 4] width 9 height 9
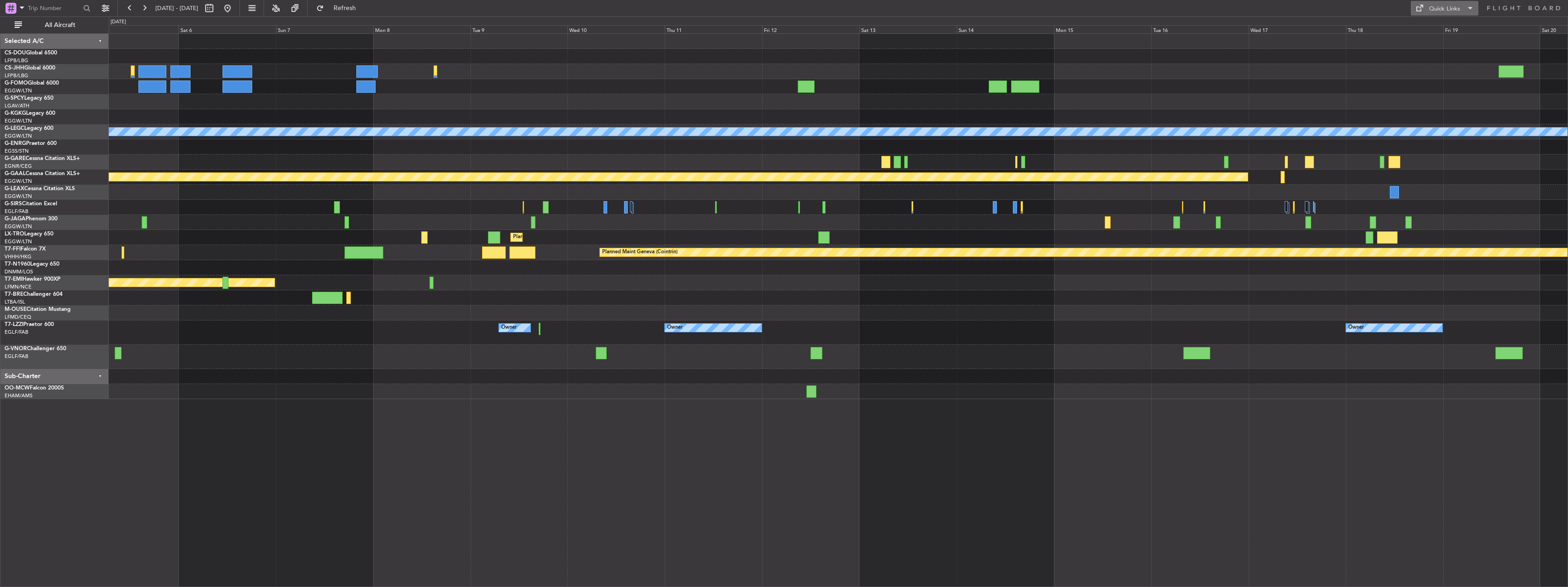
click at [781, 10] on button "Quick Links" at bounding box center [1444, 9] width 68 height 15
click at [781, 27] on button "Trip Builder" at bounding box center [1445, 30] width 69 height 22
click at [235, 10] on button at bounding box center [228, 9] width 15 height 15
